Goal: Task Accomplishment & Management: Manage account settings

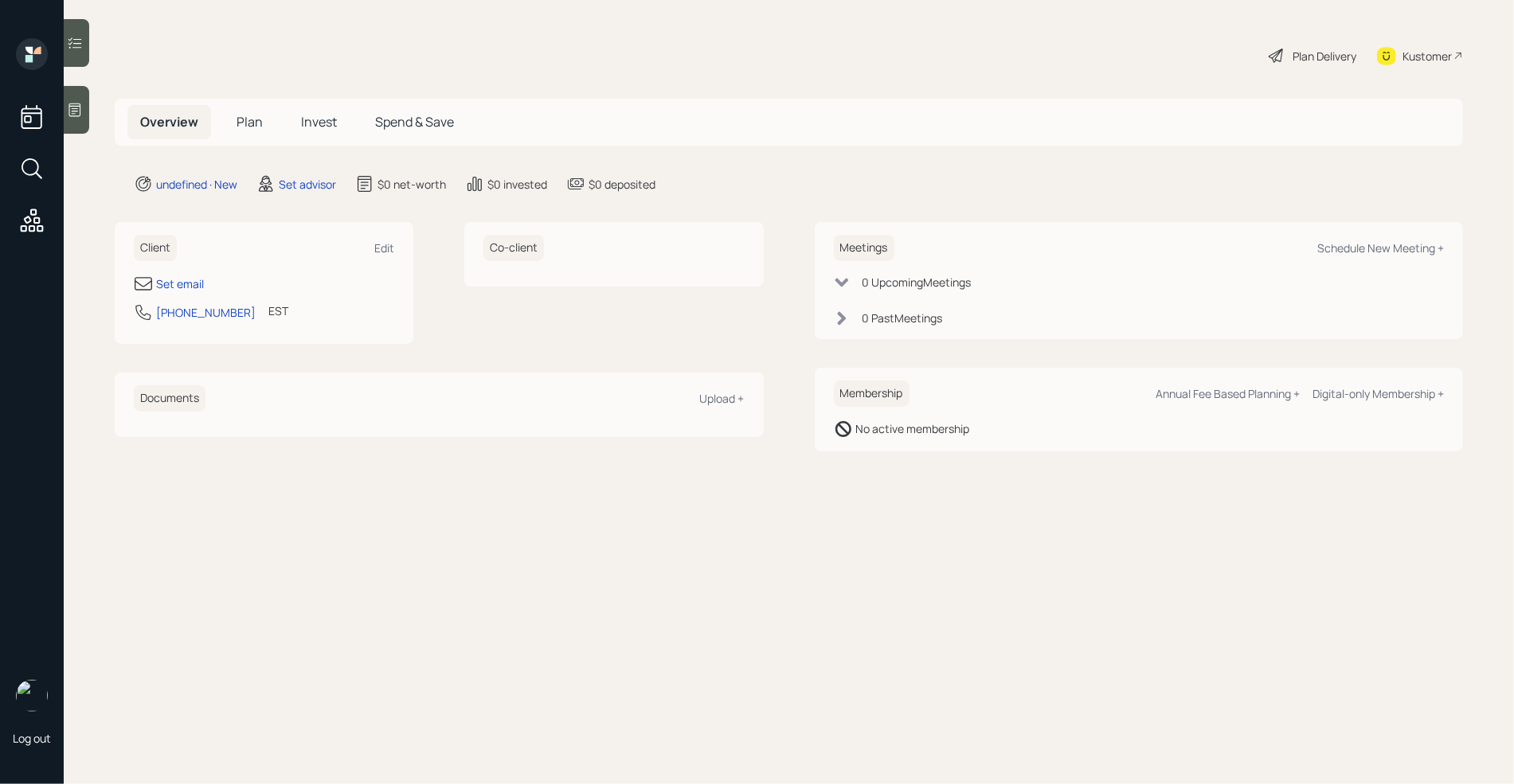
click at [100, 118] on main "Plan Delivery Kustomer Overview Plan Invest Spend & Save undefined · New Set ad…" at bounding box center [788, 392] width 1450 height 784
click at [80, 110] on icon at bounding box center [75, 110] width 16 height 16
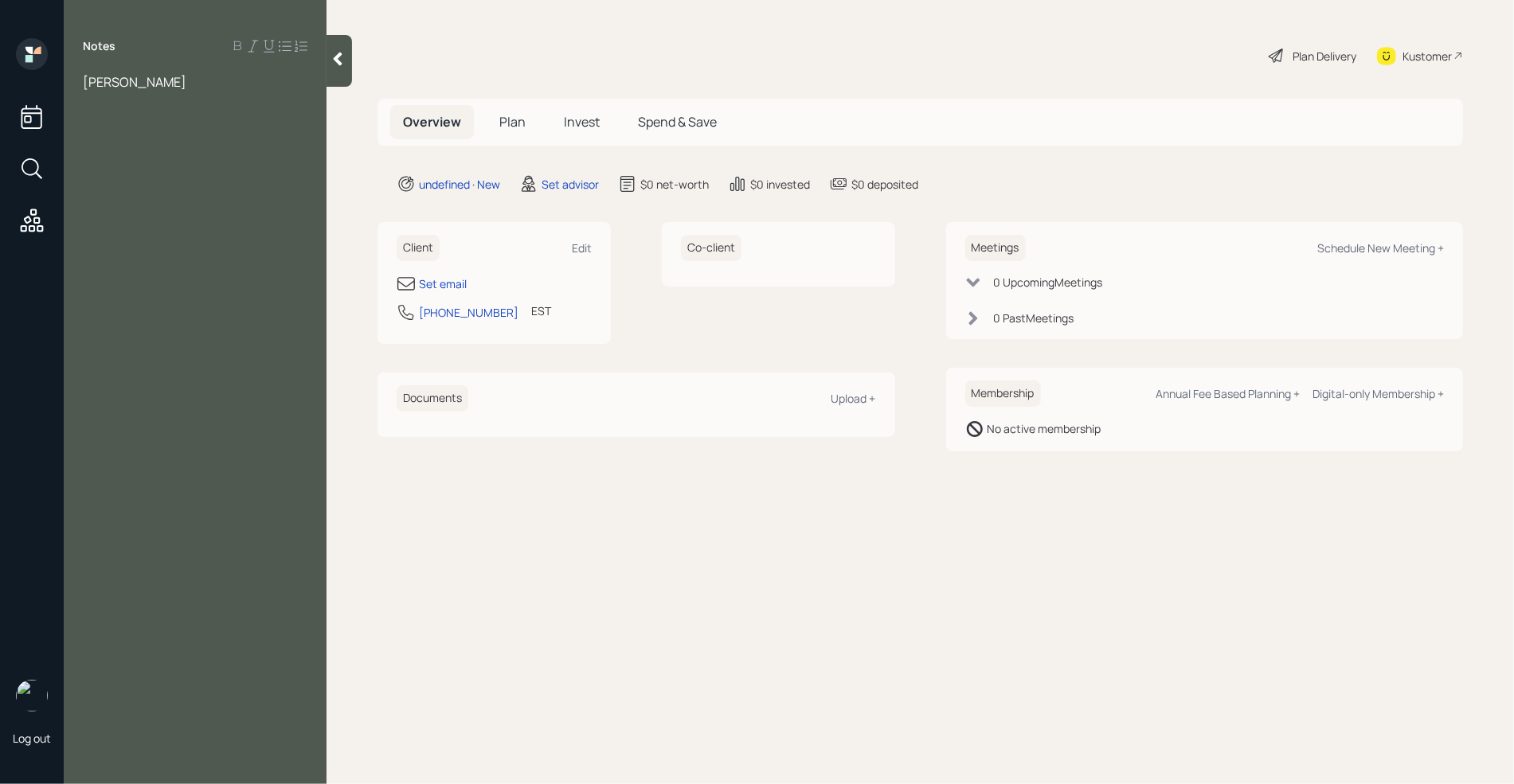
click at [88, 105] on div at bounding box center [195, 100] width 225 height 18
click at [151, 123] on div "Assets" at bounding box center [195, 117] width 225 height 18
click at [153, 136] on div "Income" at bounding box center [195, 134] width 225 height 18
click at [145, 118] on div "Assets" at bounding box center [195, 117] width 225 height 18
click at [93, 95] on div at bounding box center [195, 100] width 225 height 18
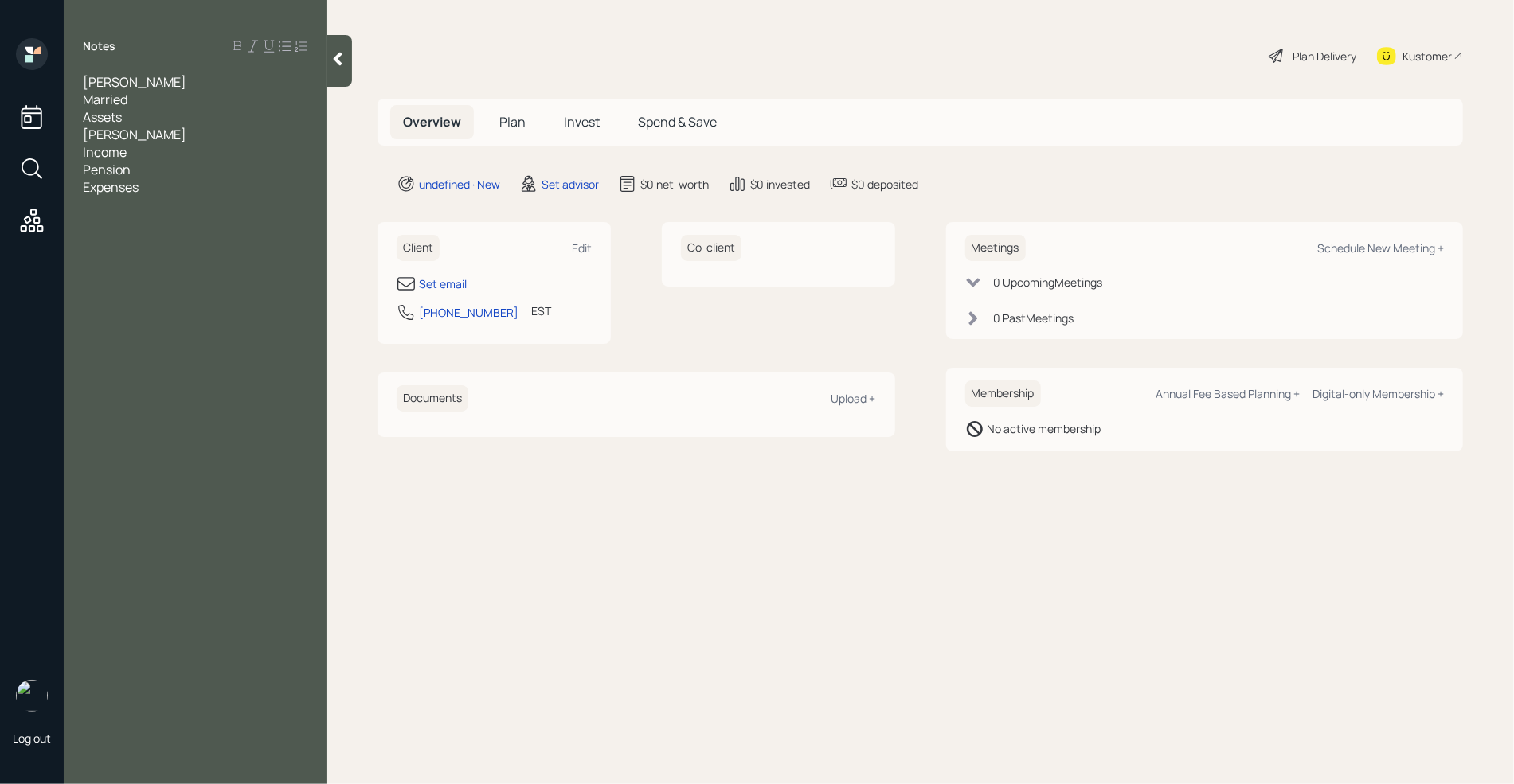
click at [177, 82] on div "kevin shryock" at bounding box center [195, 82] width 225 height 18
click at [138, 120] on div "Married" at bounding box center [195, 117] width 225 height 18
click at [161, 101] on div "Age 34" at bounding box center [195, 100] width 225 height 18
click at [153, 143] on div "Assets" at bounding box center [195, 152] width 225 height 18
click at [149, 143] on div "Assets" at bounding box center [195, 152] width 225 height 18
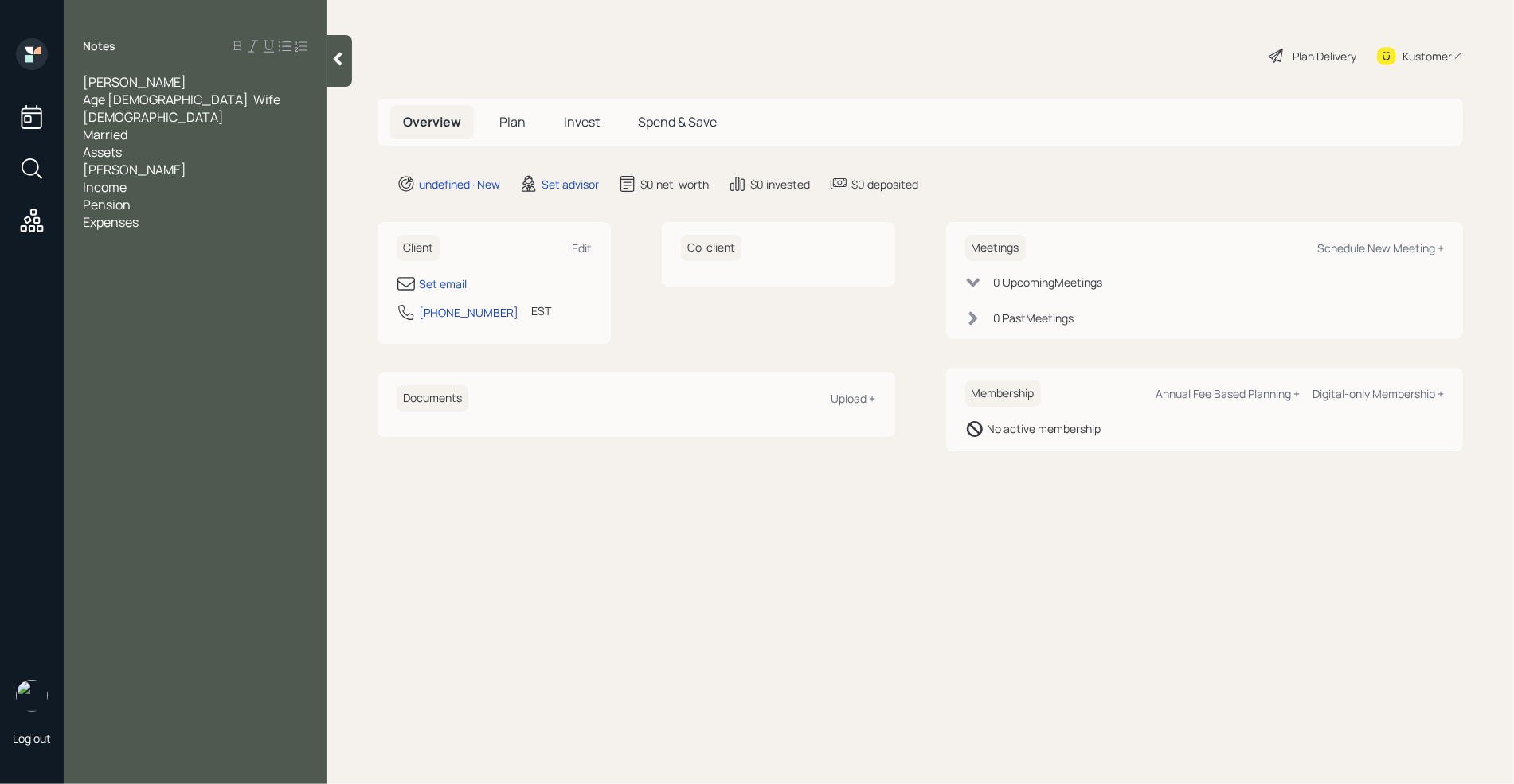
click at [130, 161] on div "Roth" at bounding box center [195, 170] width 225 height 18
click at [184, 249] on div "Pension" at bounding box center [195, 258] width 225 height 18
click at [176, 196] on div "403b-22k" at bounding box center [195, 204] width 225 height 18
click at [163, 213] on div at bounding box center [195, 222] width 225 height 18
click at [148, 249] on div "Pension" at bounding box center [195, 258] width 225 height 18
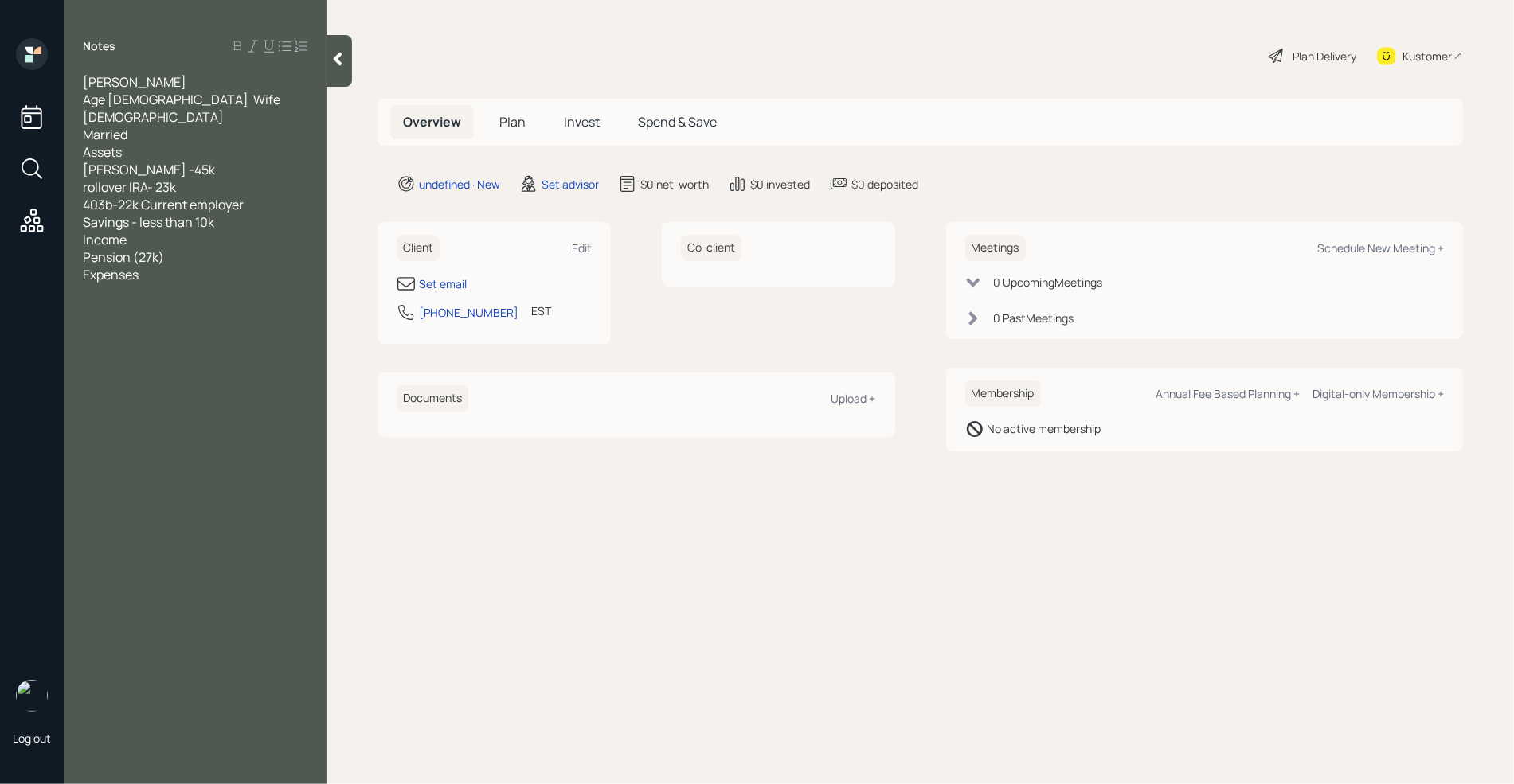
click at [258, 213] on div "Savings - less than 10k" at bounding box center [195, 222] width 225 height 18
click at [182, 301] on div "Pension (27k)" at bounding box center [195, 310] width 225 height 18
click at [185, 336] on div "Expenses" at bounding box center [195, 345] width 225 height 18
click at [300, 319] on div "Household income - 150k before tax" at bounding box center [195, 328] width 225 height 18
click at [199, 353] on div "Expenses" at bounding box center [195, 362] width 225 height 18
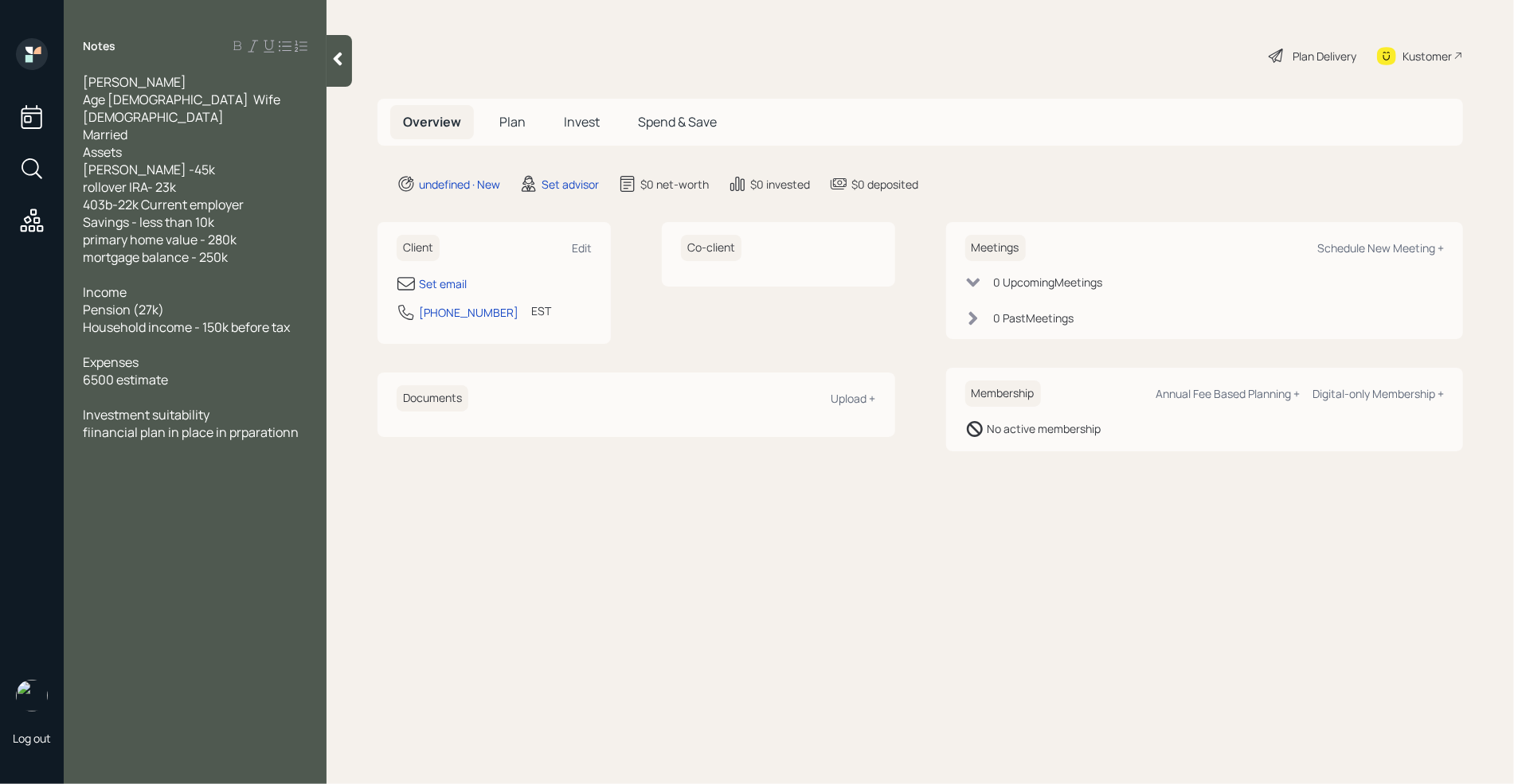
click at [239, 423] on span "fiinancial plan in place in prparationn" at bounding box center [191, 432] width 216 height 18
click at [430, 278] on div "Set email" at bounding box center [442, 283] width 48 height 17
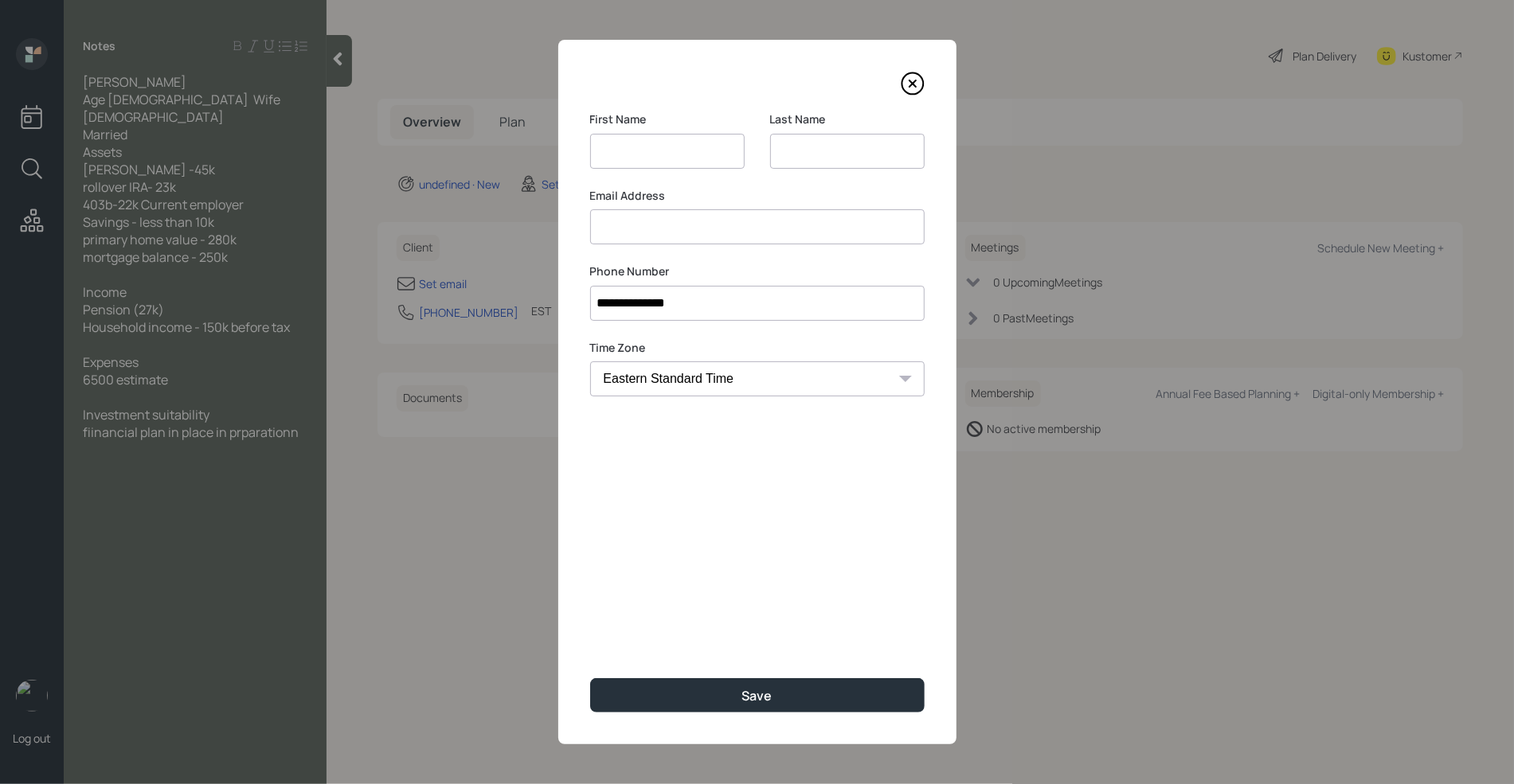
click at [677, 227] on div "Email Address" at bounding box center [757, 216] width 334 height 57
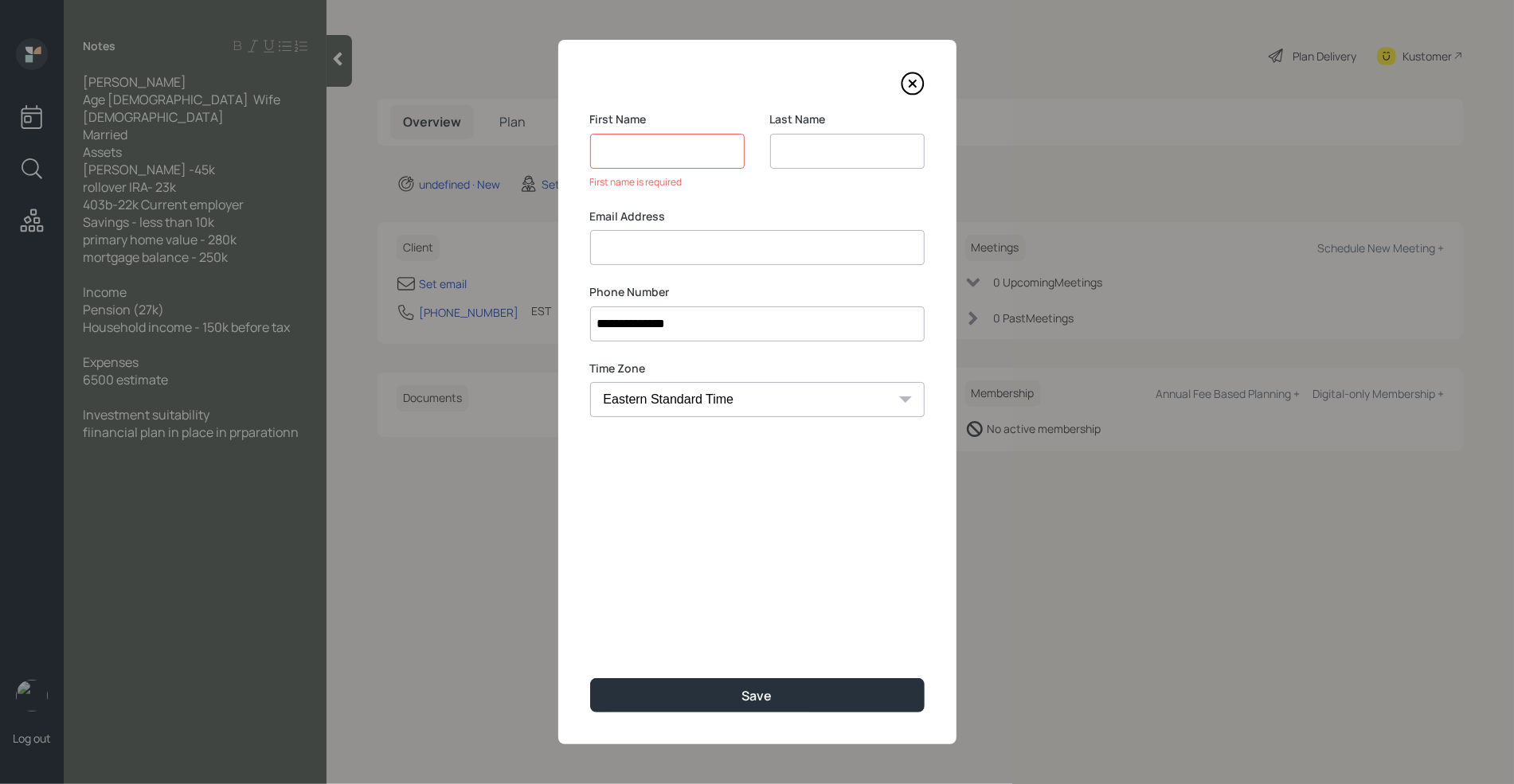
click at [664, 150] on input at bounding box center [668, 151] width 155 height 35
click at [638, 255] on input at bounding box center [757, 248] width 334 height 35
type input "kevin.shryock@gmail.com"
click at [645, 153] on input at bounding box center [668, 151] width 155 height 35
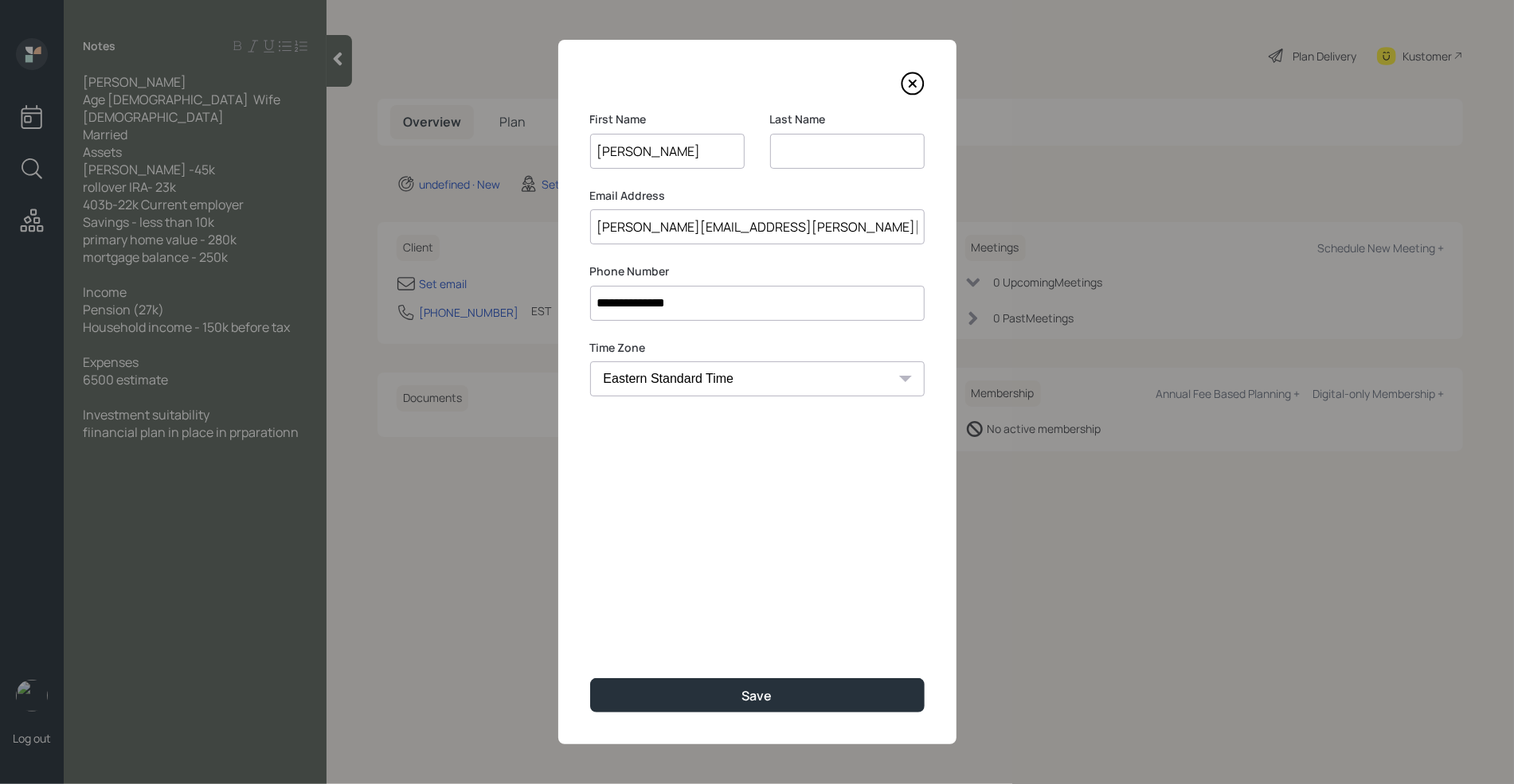
type input "Kevin"
click at [844, 150] on input at bounding box center [847, 151] width 155 height 35
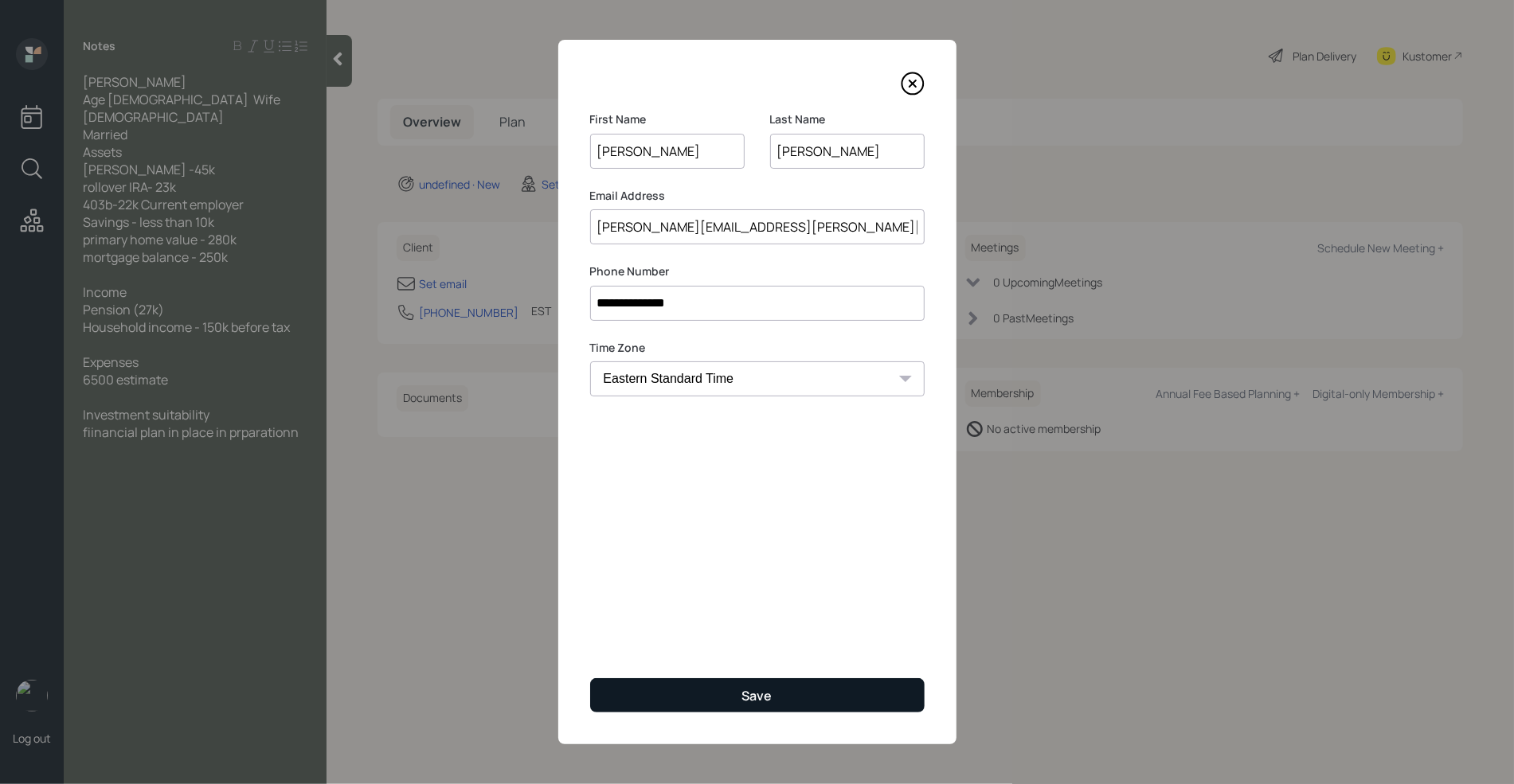
type input "Shryock"
click at [738, 699] on button "Save" at bounding box center [757, 695] width 334 height 35
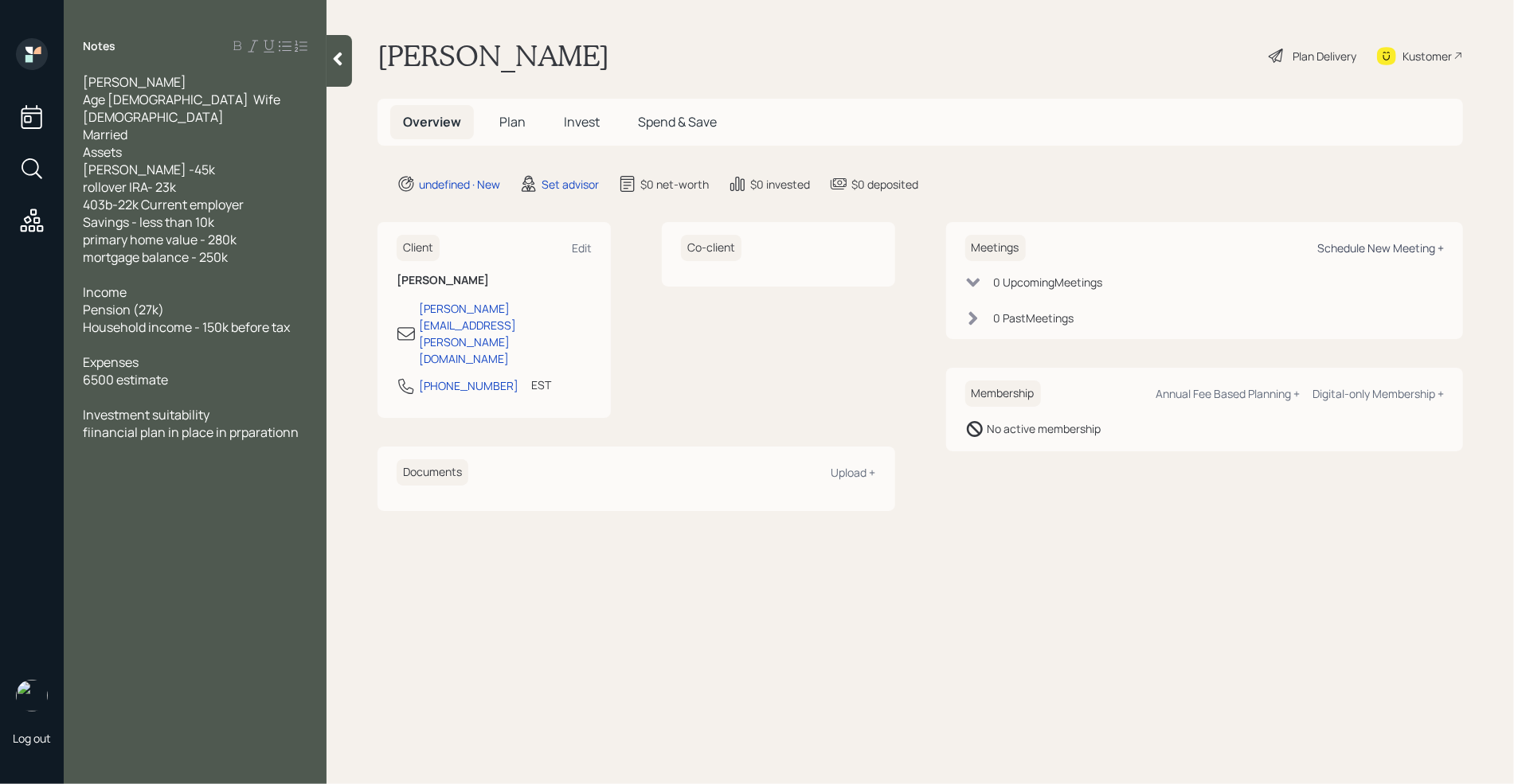
click at [1417, 250] on div "Schedule New Meeting +" at bounding box center [1380, 248] width 126 height 15
select select "round-robin"
